Goal: Task Accomplishment & Management: Use online tool/utility

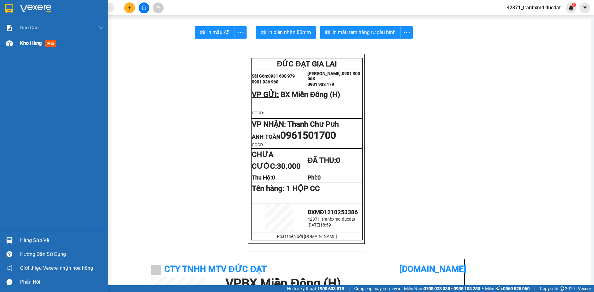
click at [15, 43] on div "Kho hàng mới" at bounding box center [54, 43] width 108 height 15
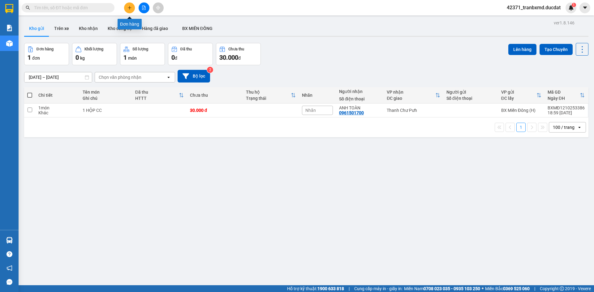
click at [129, 9] on icon "plus" at bounding box center [129, 8] width 4 height 4
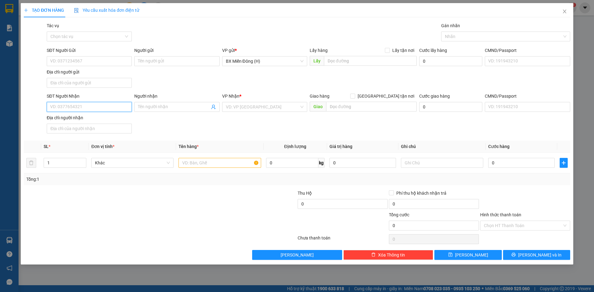
click at [90, 106] on input "SĐT Người Nhận" at bounding box center [89, 107] width 85 height 10
click at [82, 121] on div "0986544960 - [PERSON_NAME]" at bounding box center [89, 119] width 78 height 7
type input "0986544960"
type input "[PERSON_NAME]"
type input "0986544960"
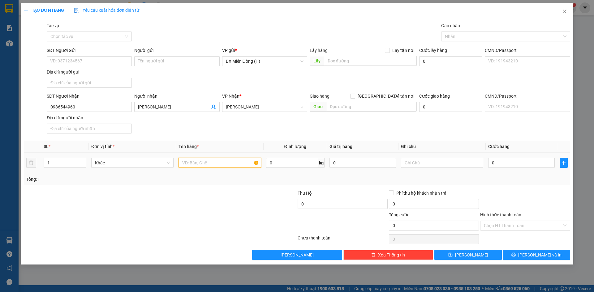
click at [185, 166] on input "text" at bounding box center [219, 163] width 82 height 10
type input "5 KIỆN T/C CC"
click at [553, 256] on button "[PERSON_NAME] và In" at bounding box center [536, 255] width 67 height 10
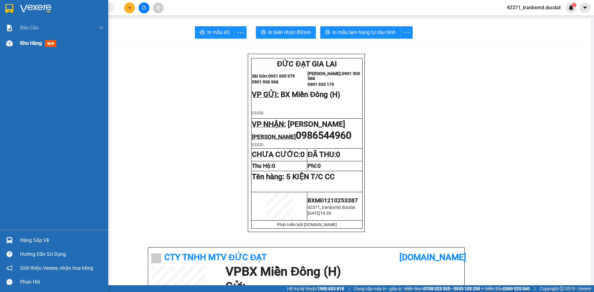
click at [20, 47] on div "Kho hàng mới" at bounding box center [61, 43] width 83 height 15
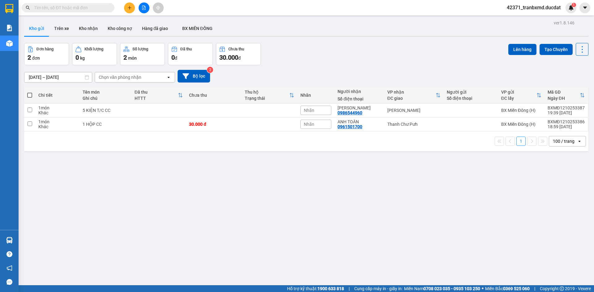
click at [30, 97] on span at bounding box center [29, 95] width 5 height 5
click at [30, 92] on input "checkbox" at bounding box center [30, 92] width 0 height 0
checkbox input "true"
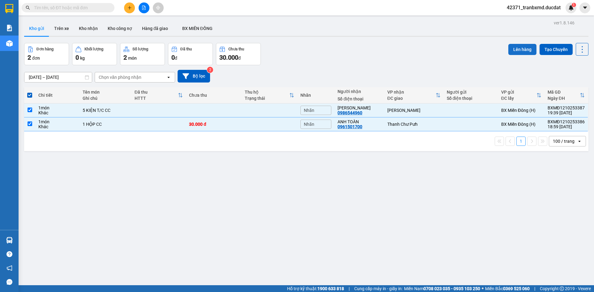
click at [508, 49] on button "Lên hàng" at bounding box center [522, 49] width 28 height 11
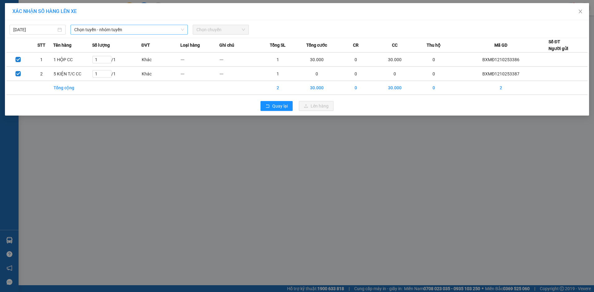
click at [169, 32] on span "Chọn tuyến - nhóm tuyến" at bounding box center [129, 29] width 110 height 9
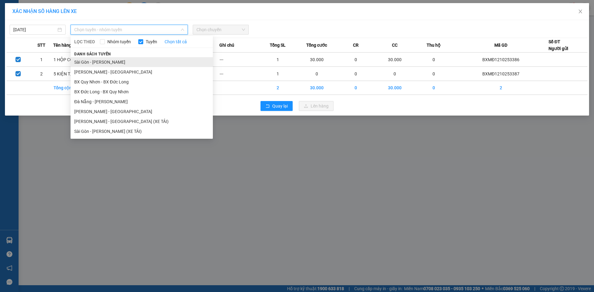
click at [145, 62] on li "Sài Gòn - [PERSON_NAME]" at bounding box center [141, 62] width 142 height 10
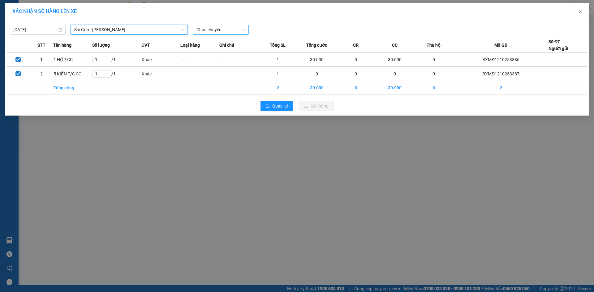
click at [228, 33] on span "Chọn chuyến" at bounding box center [220, 29] width 49 height 9
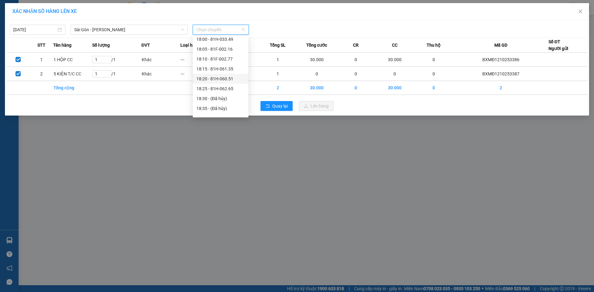
scroll to position [49, 0]
click at [224, 103] on div "20:10 (TC) - 81H-044.78" at bounding box center [220, 101] width 48 height 7
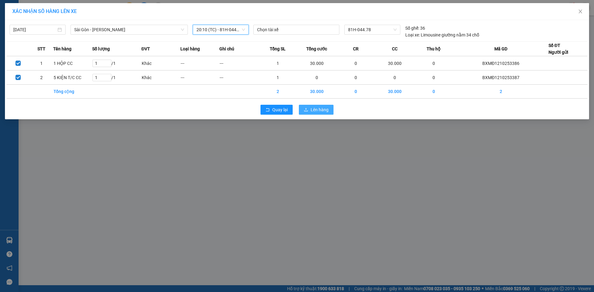
click at [314, 108] on span "Lên hàng" at bounding box center [319, 109] width 18 height 7
